Goal: Find specific page/section: Find specific page/section

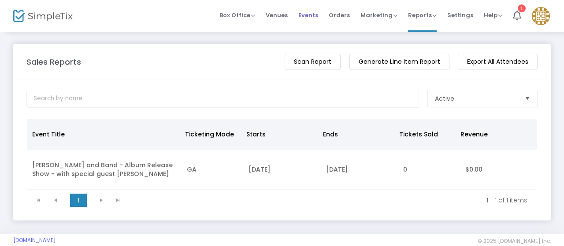
click at [303, 13] on span "Events" at bounding box center [308, 15] width 20 height 22
